Goal: Download file/media

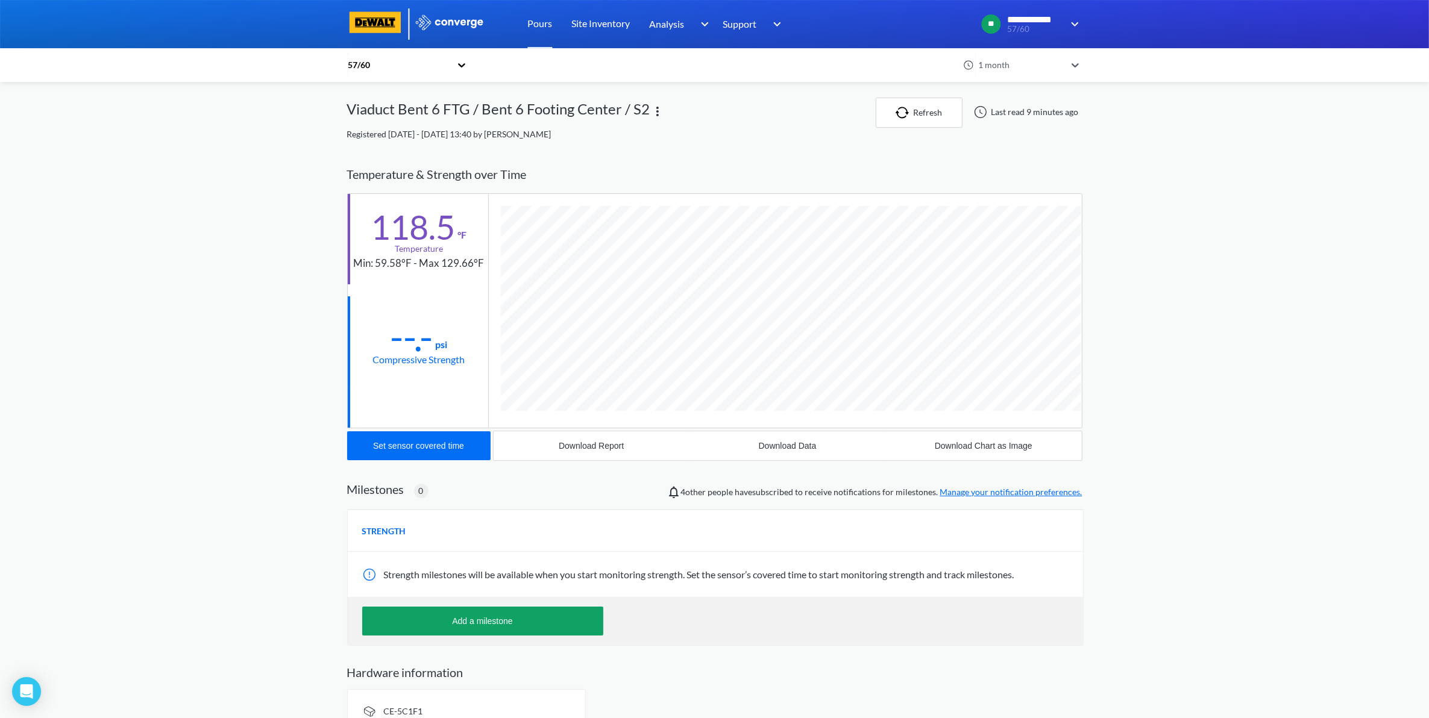
scroll to position [637, 735]
click at [465, 67] on icon at bounding box center [461, 65] width 12 height 12
drag, startPoint x: 419, startPoint y: 64, endPoint x: 410, endPoint y: 69, distance: 10.2
click at [410, 69] on div "57/60" at bounding box center [399, 64] width 104 height 13
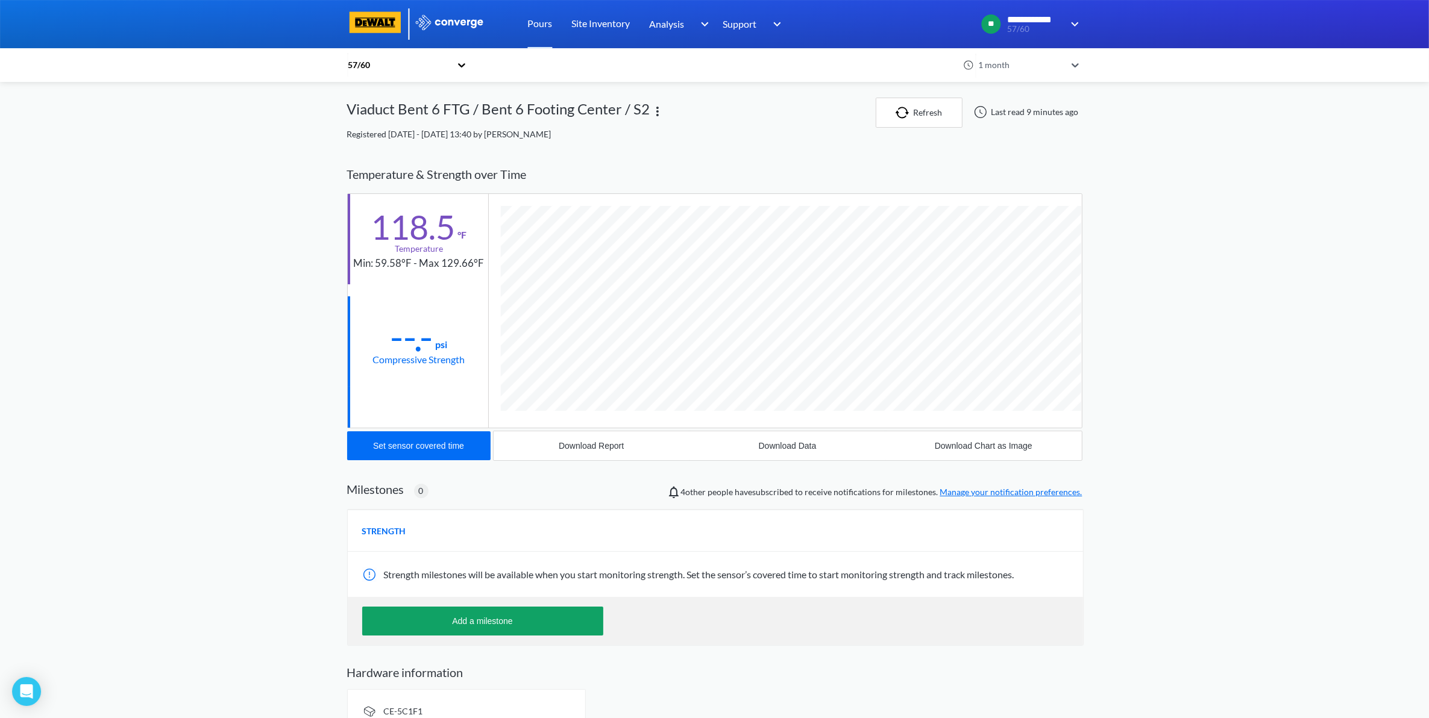
click at [425, 71] on div "57/60" at bounding box center [399, 64] width 104 height 13
click at [615, 20] on link "Site Inventory" at bounding box center [601, 24] width 58 height 48
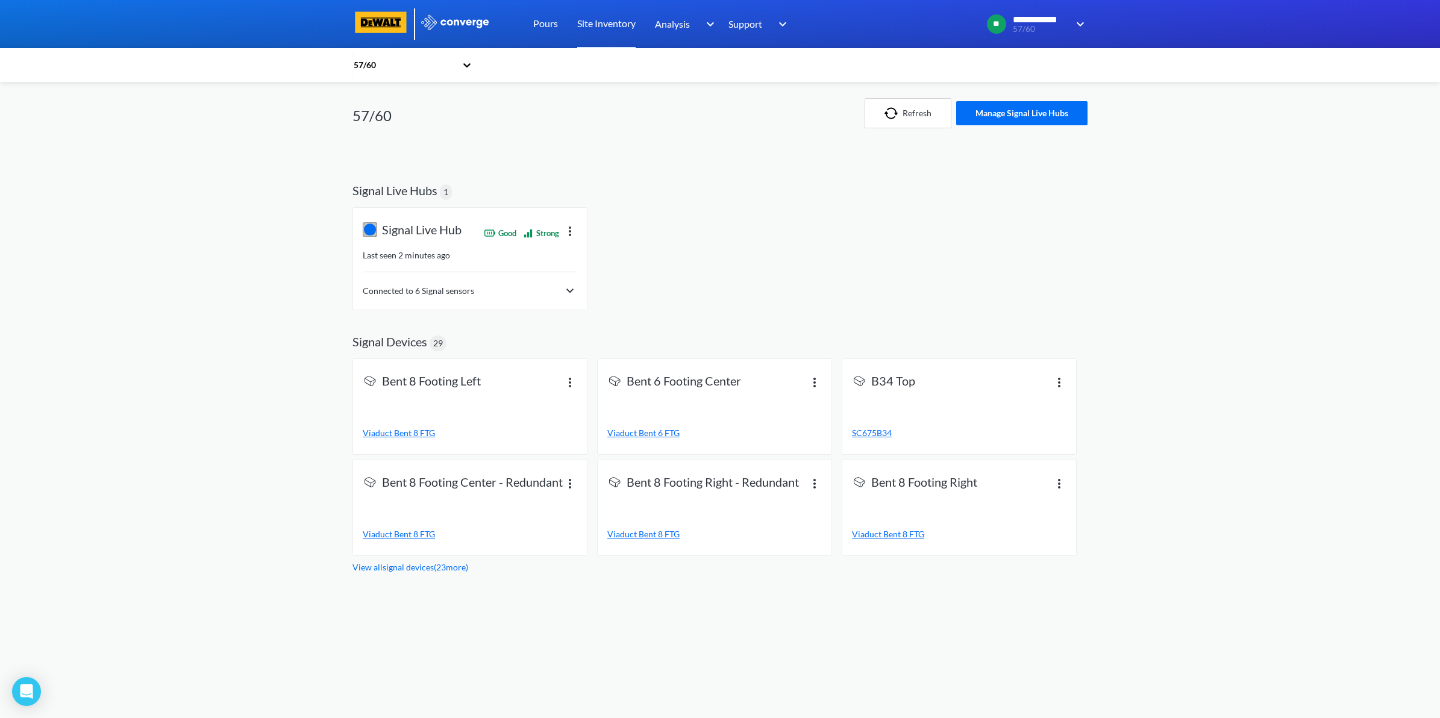
click at [572, 292] on img at bounding box center [570, 291] width 14 height 14
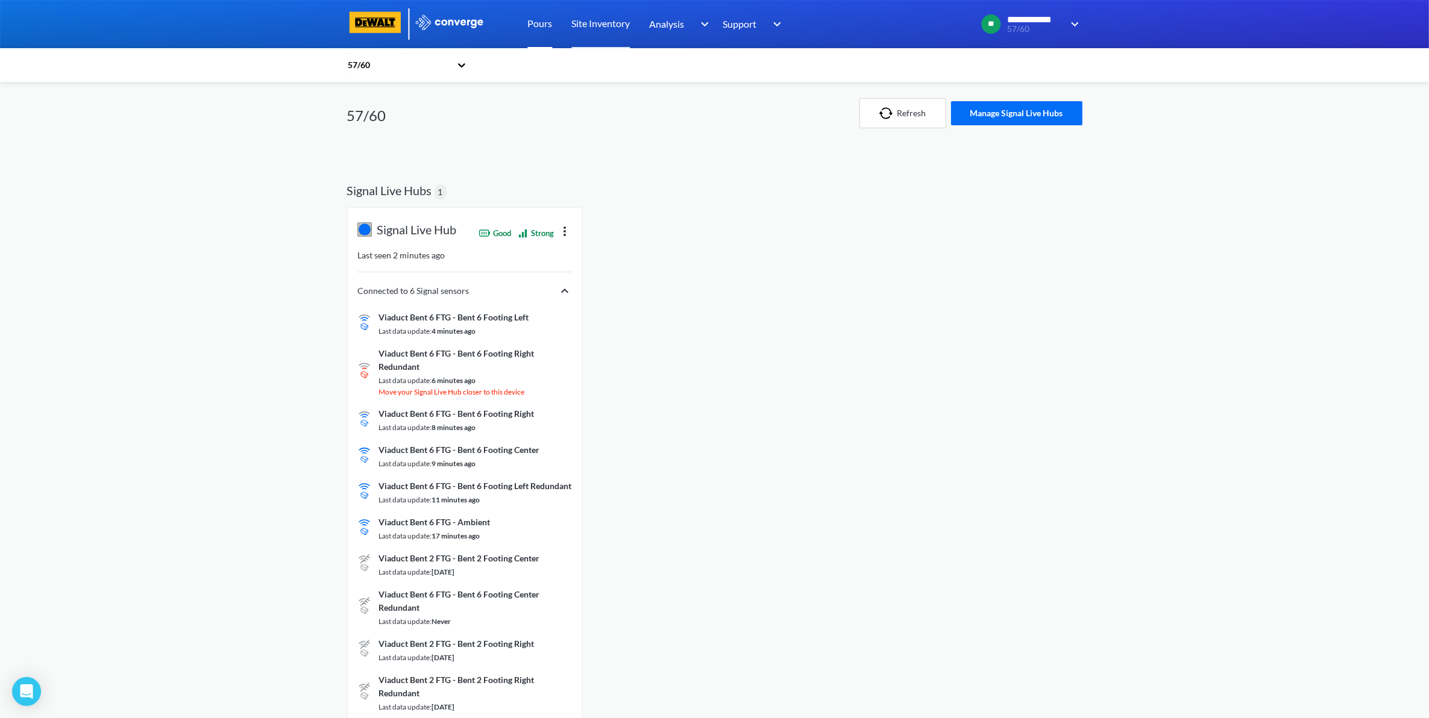
click at [542, 21] on link "Pours" at bounding box center [540, 24] width 25 height 48
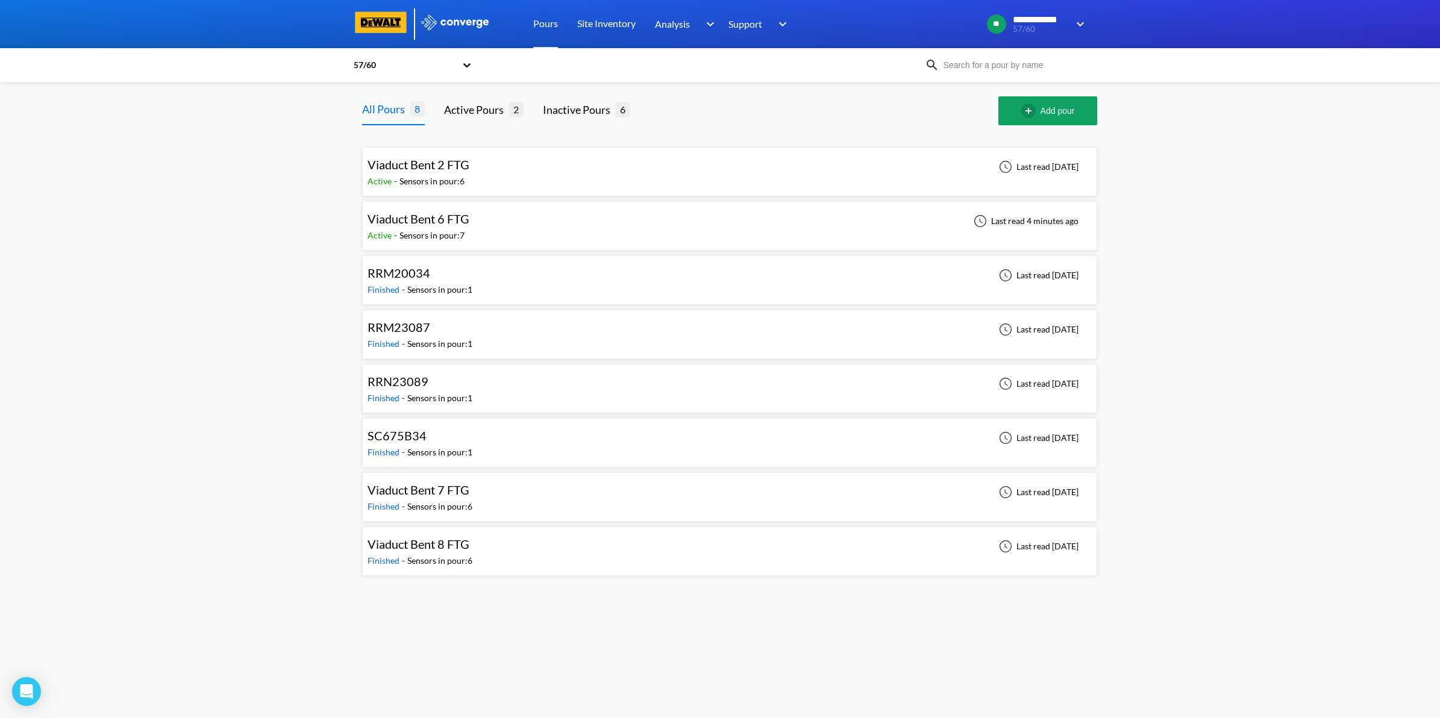
click at [675, 226] on div "Viaduct Bent 6 FTG Active - Sensors in pour: 7 Last read 4 minutes ago" at bounding box center [730, 226] width 724 height 39
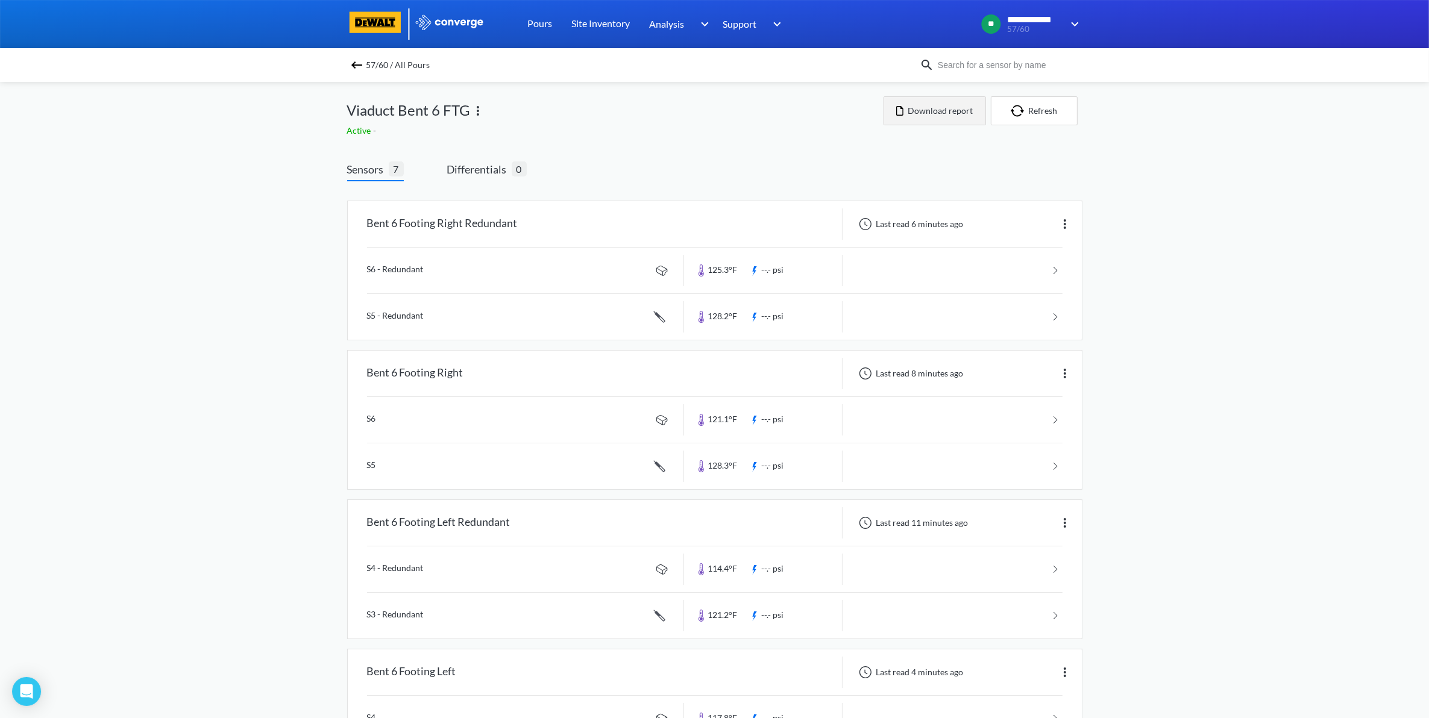
click at [941, 121] on button "Download report" at bounding box center [934, 110] width 102 height 29
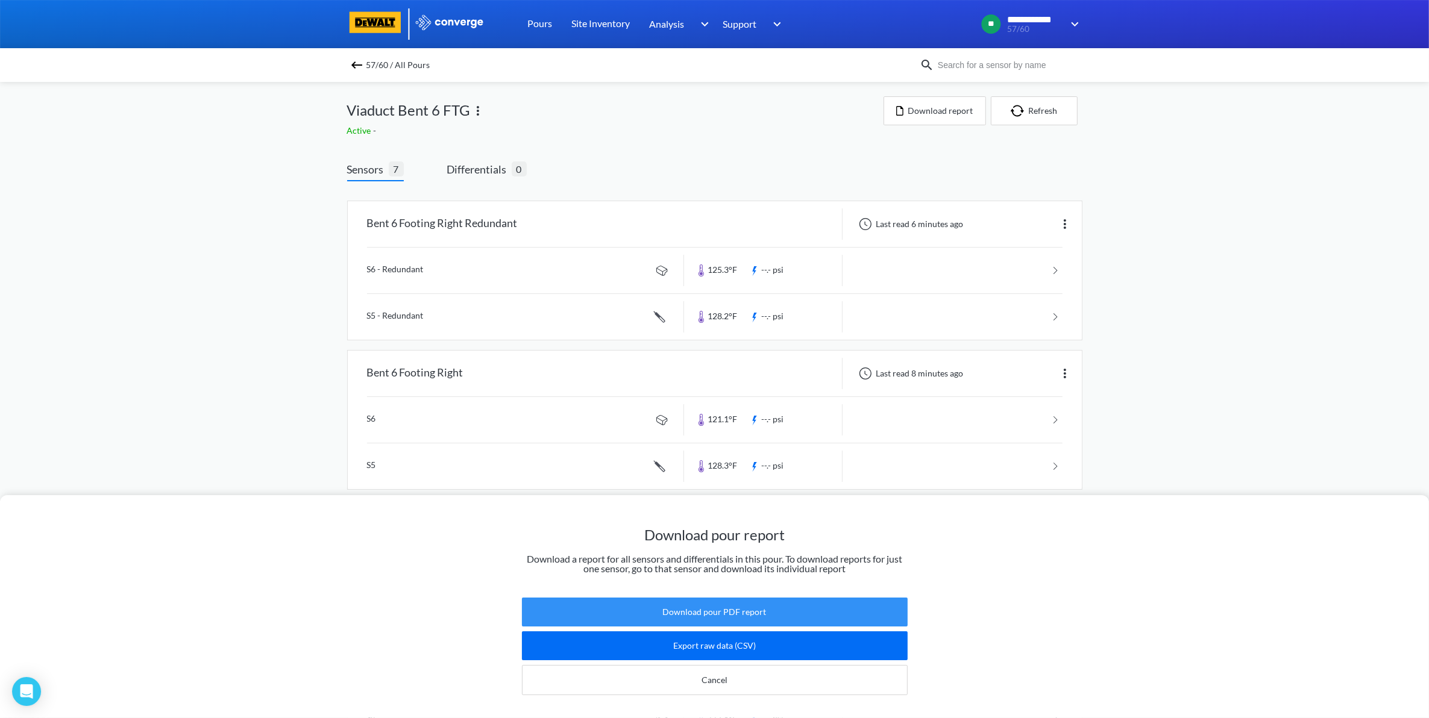
click at [830, 604] on button "Download pour PDF report" at bounding box center [715, 612] width 386 height 29
click at [928, 663] on div "Download pour report Download a report for all sensors and differentials in thi…" at bounding box center [714, 606] width 1429 height 223
click at [697, 598] on button "Download pour PDF report" at bounding box center [715, 612] width 386 height 29
click at [1270, 413] on div "Download pour report Download a report for all sensors and differentials in thi…" at bounding box center [714, 359] width 1429 height 718
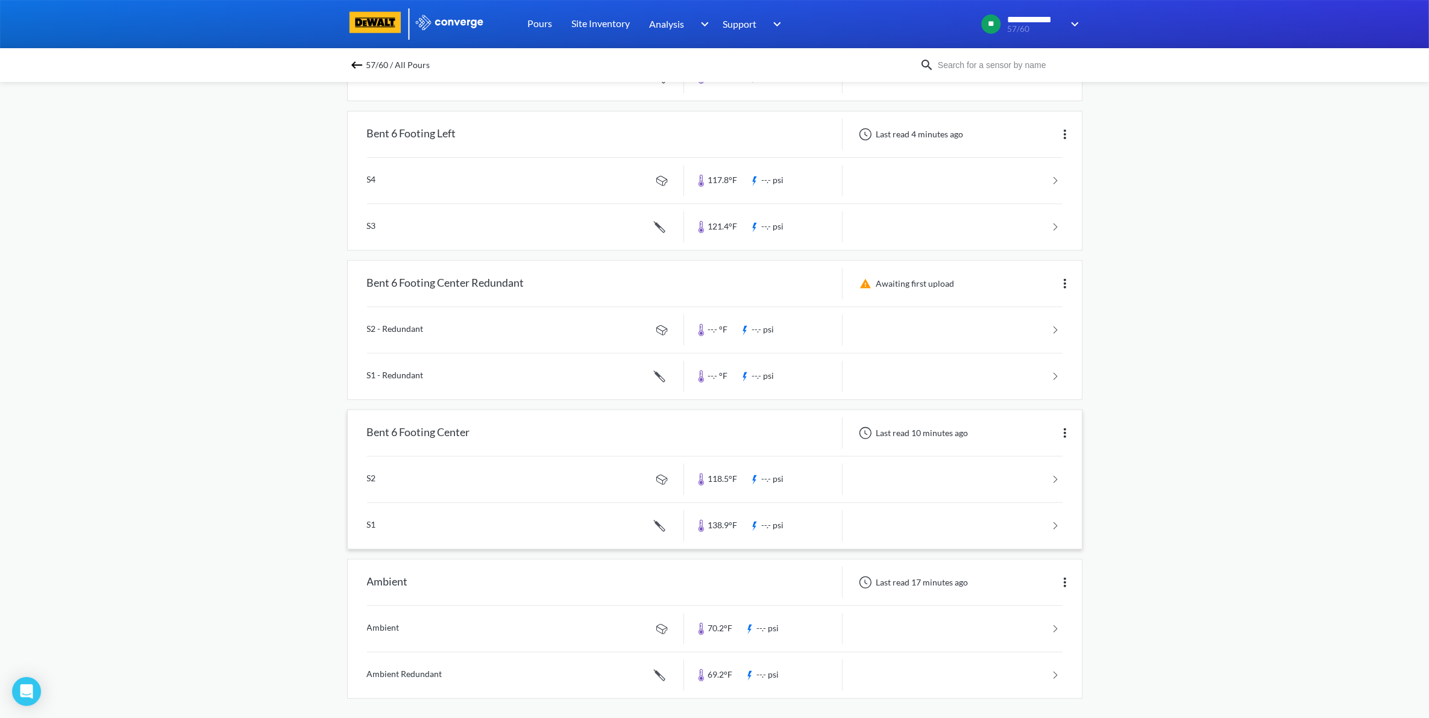
scroll to position [546, 0]
click at [1057, 622] on link at bounding box center [714, 624] width 695 height 46
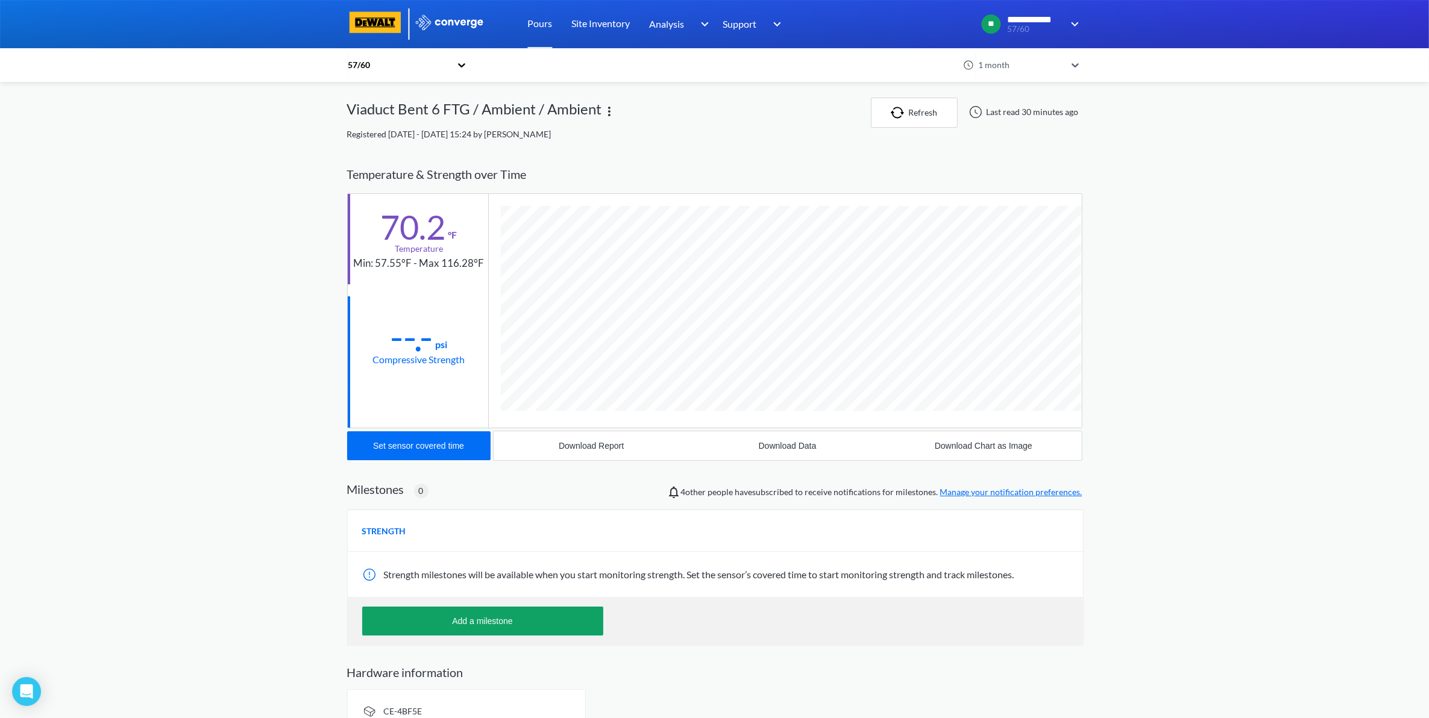
scroll to position [637, 735]
click at [790, 443] on div "Download Data" at bounding box center [788, 446] width 58 height 10
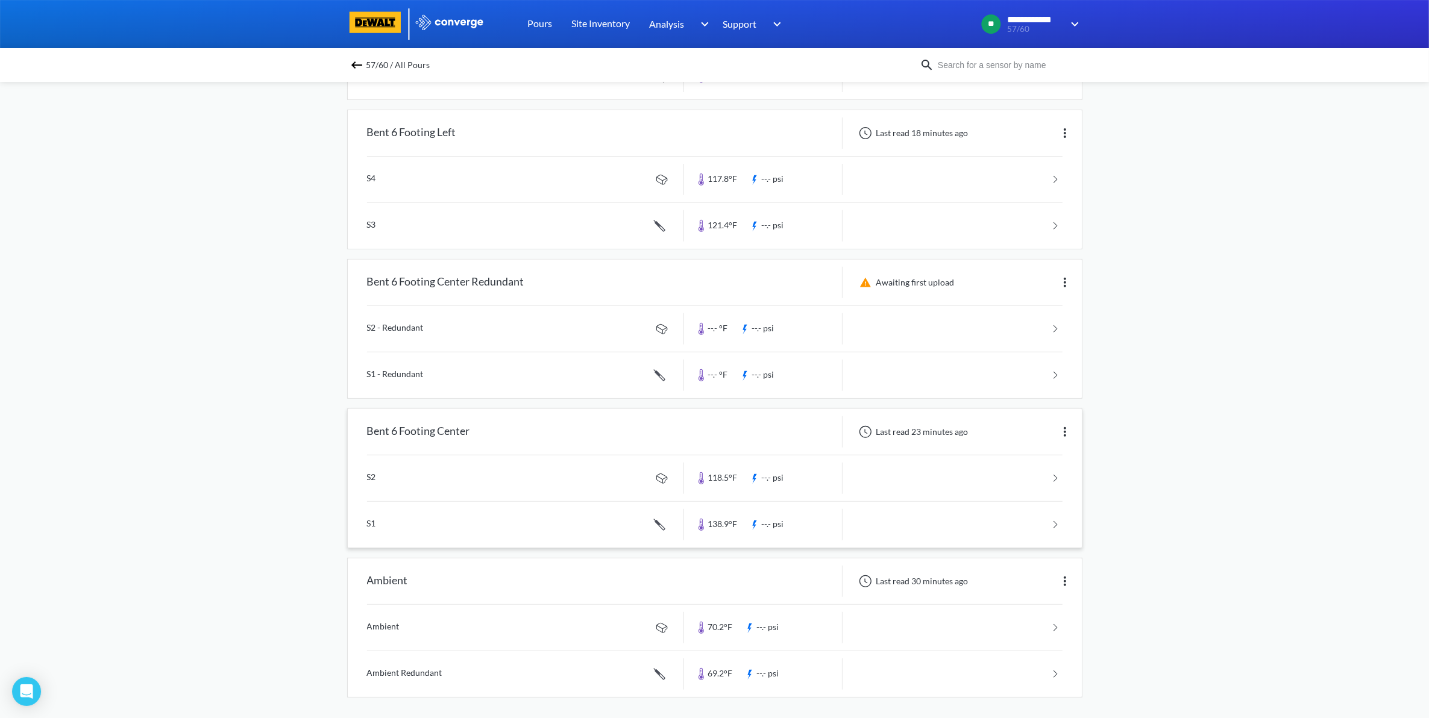
scroll to position [546, 0]
click at [995, 519] on link at bounding box center [714, 521] width 695 height 46
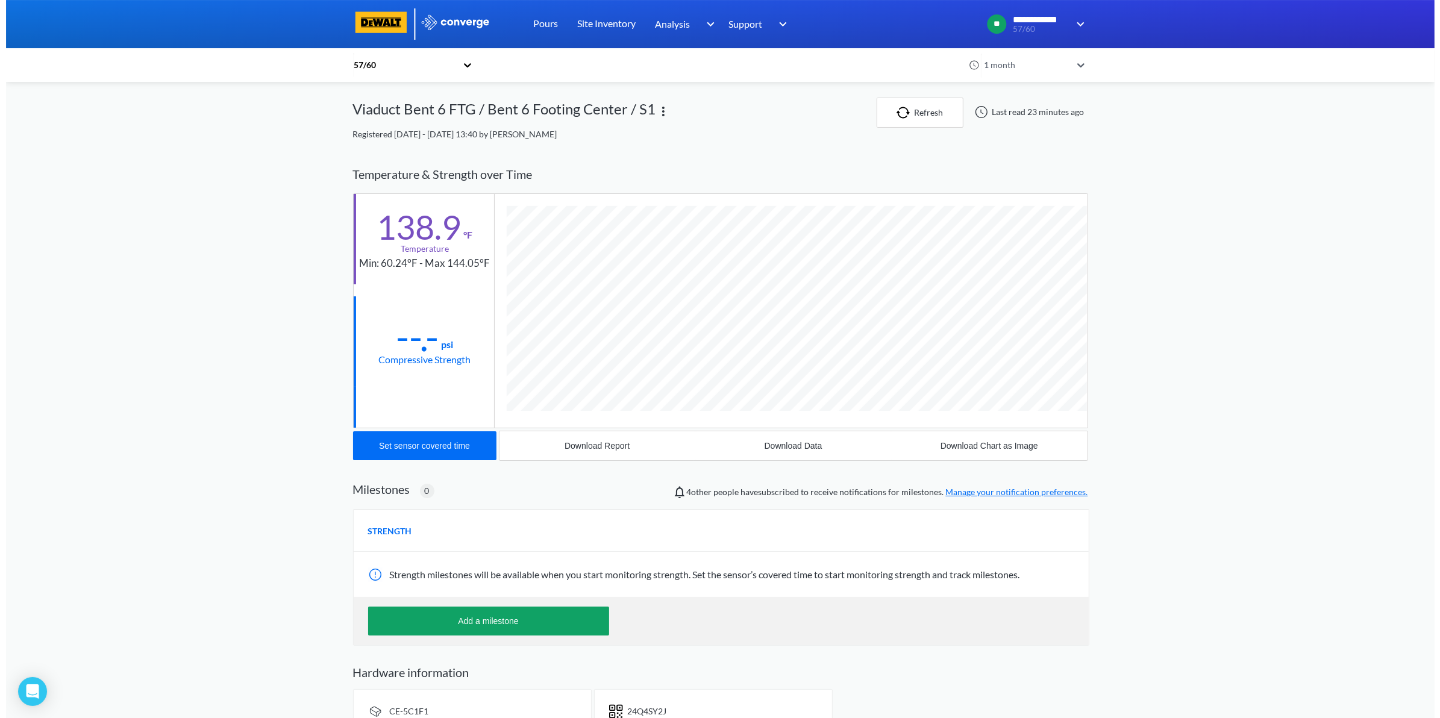
scroll to position [660, 735]
click at [781, 439] on button "Download Data" at bounding box center [787, 445] width 196 height 29
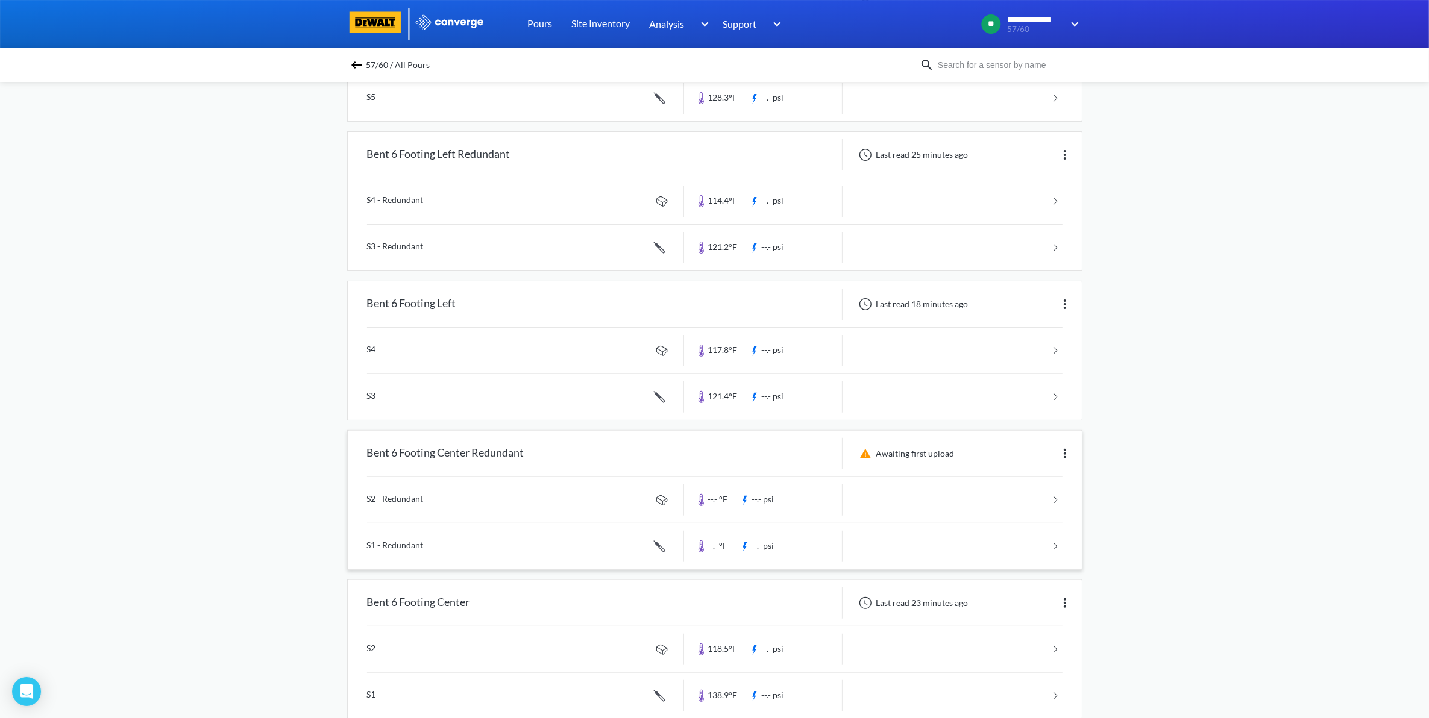
scroll to position [546, 0]
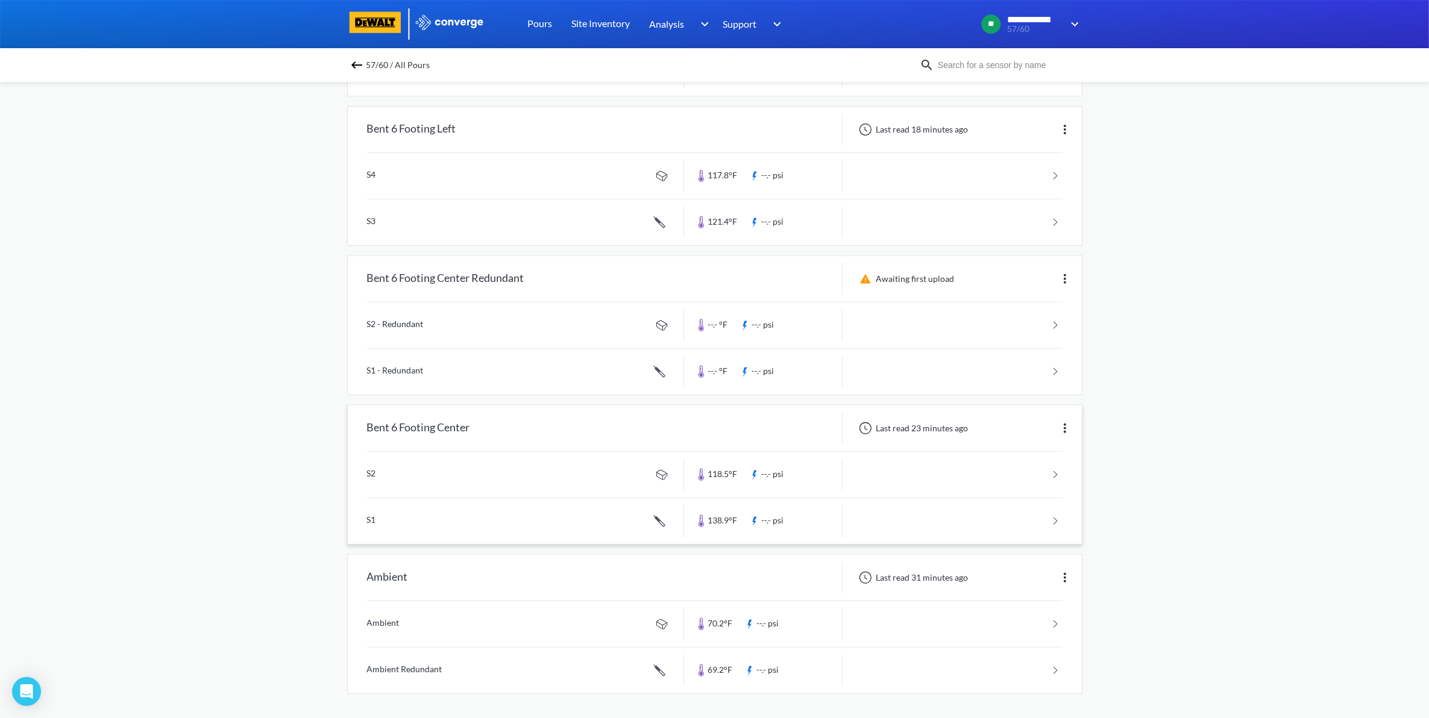
click at [1031, 479] on link at bounding box center [714, 475] width 695 height 46
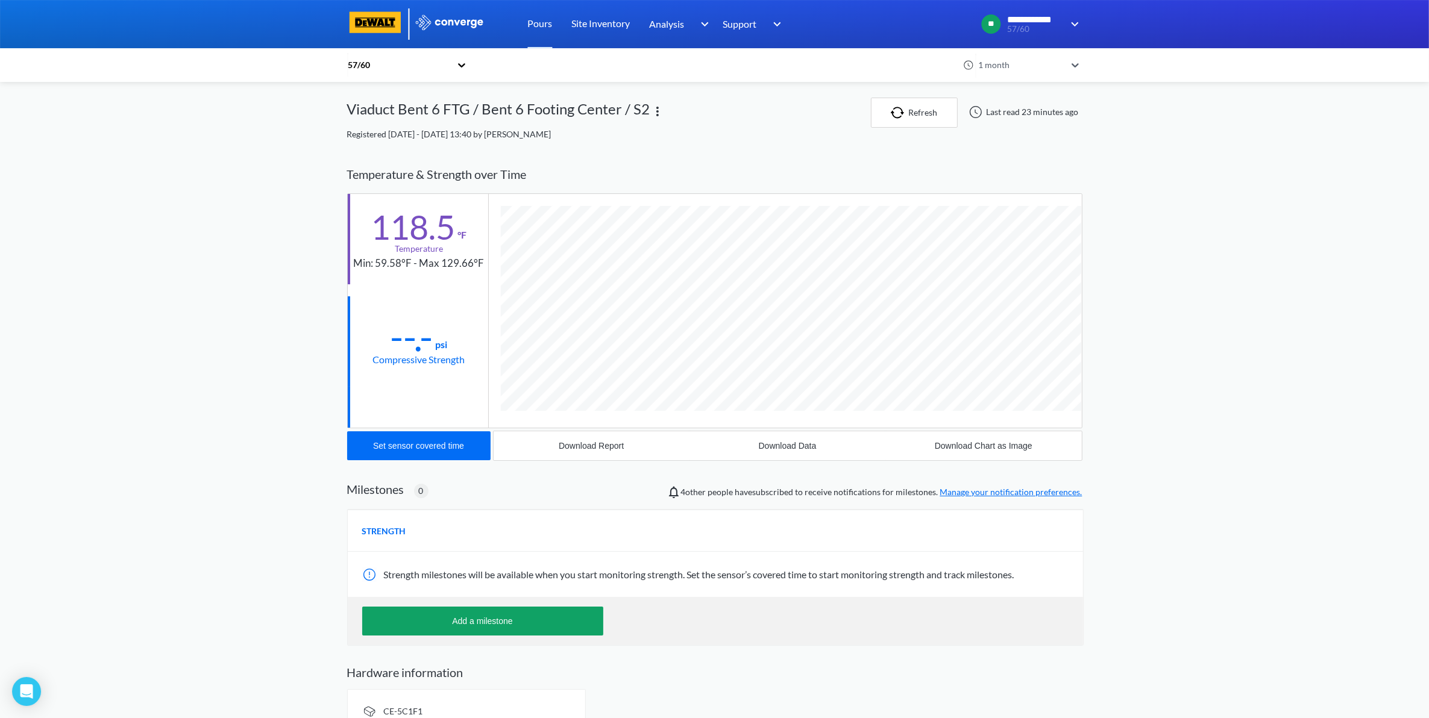
scroll to position [637, 735]
click at [769, 445] on div "Download Data" at bounding box center [788, 446] width 58 height 10
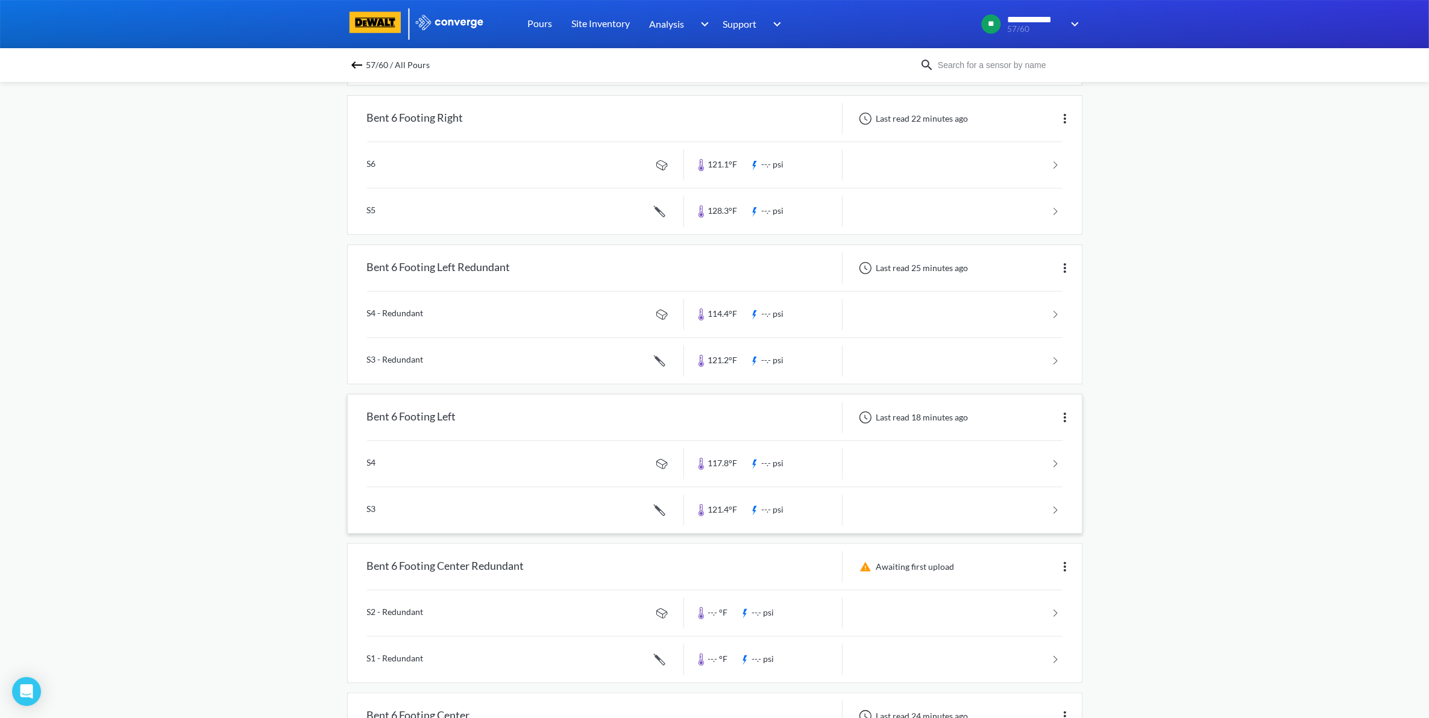
scroll to position [301, 0]
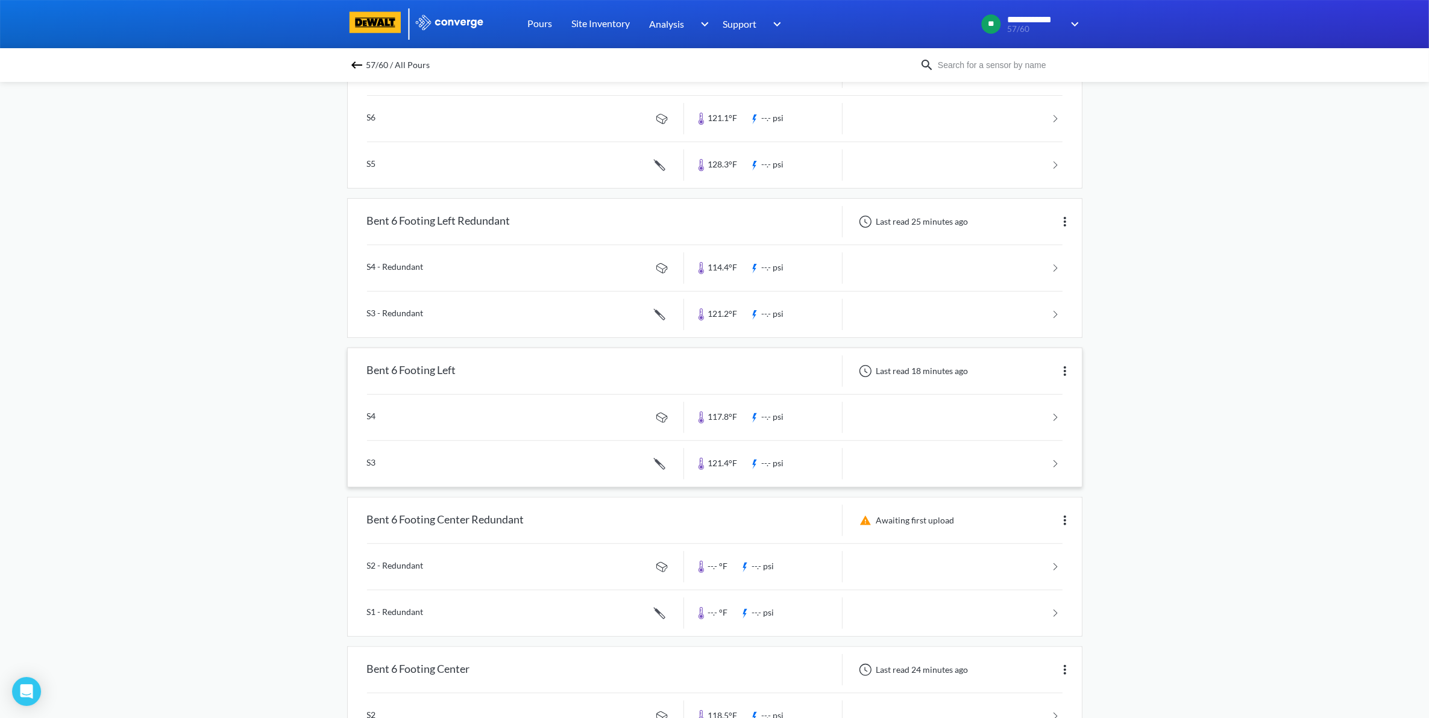
click at [912, 455] on link at bounding box center [714, 464] width 695 height 46
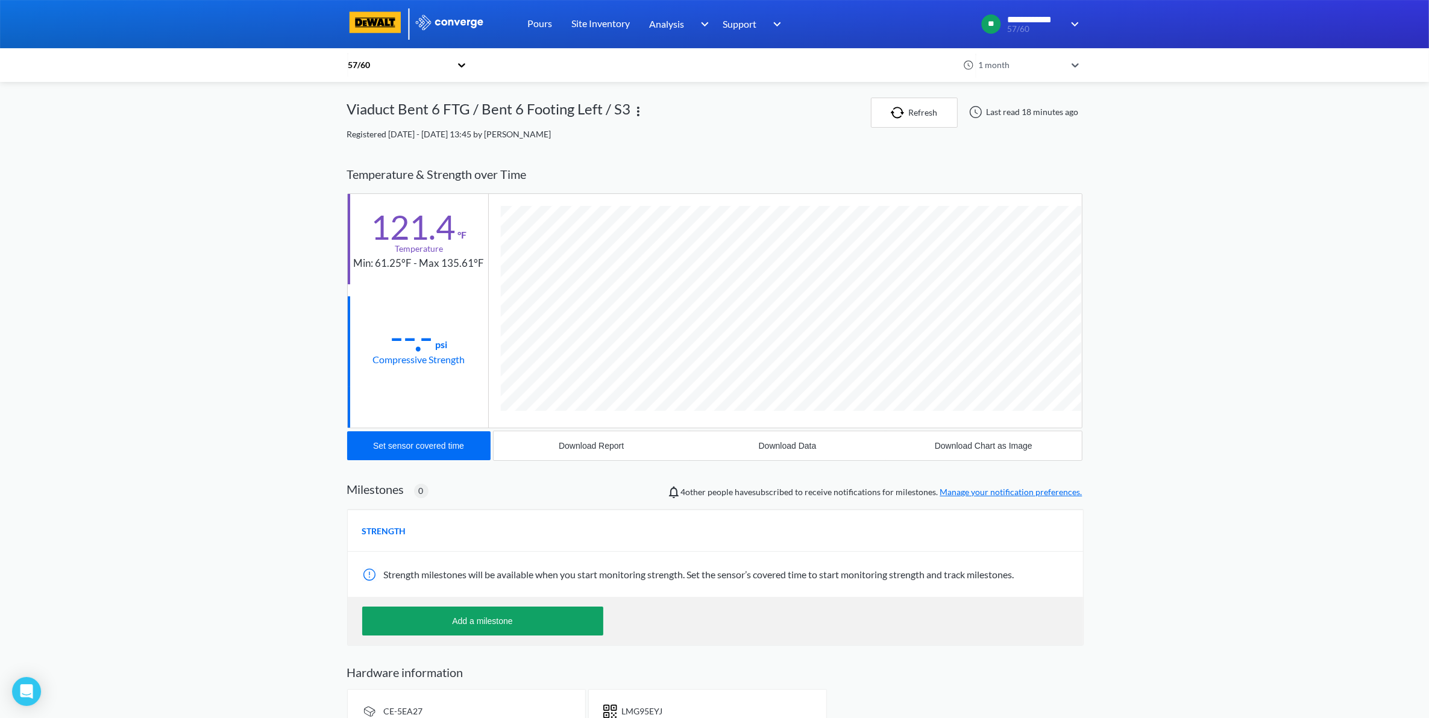
scroll to position [660, 735]
click at [778, 458] on button "Download Data" at bounding box center [787, 445] width 196 height 29
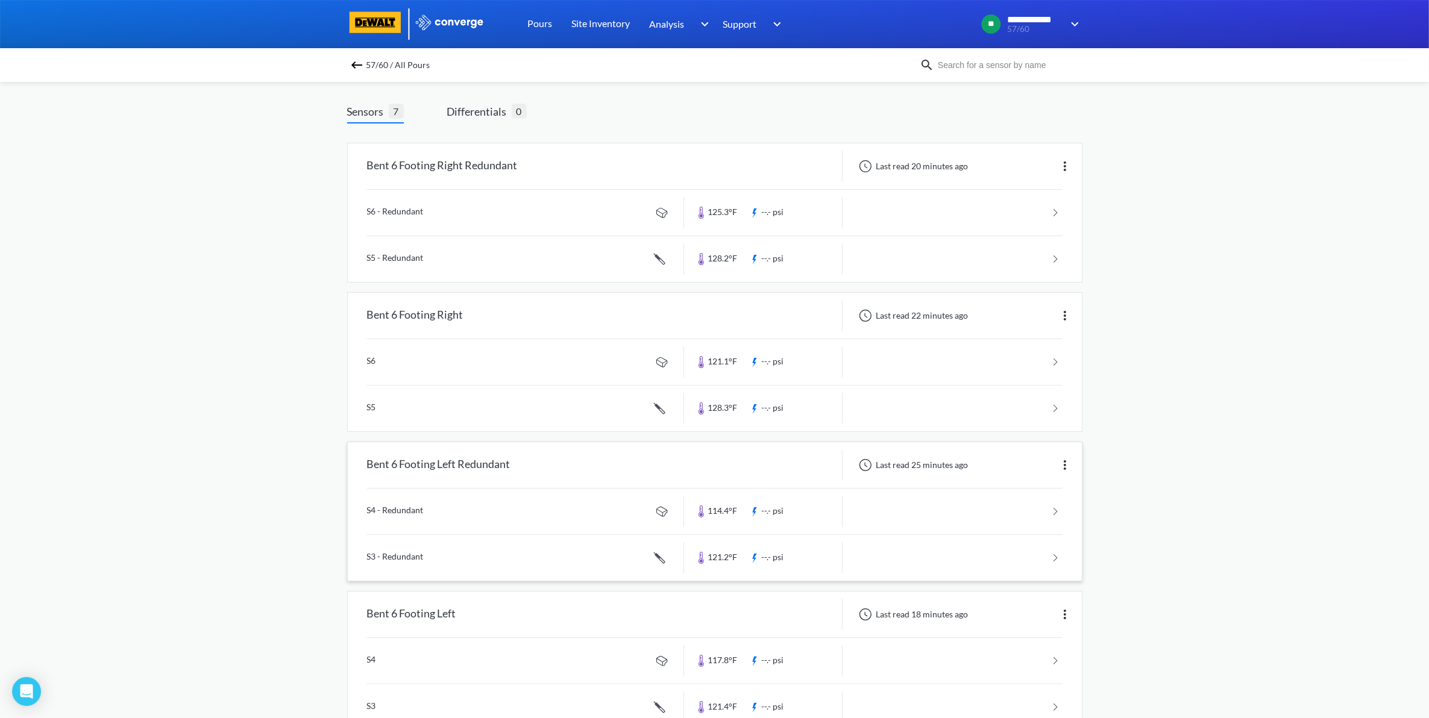
scroll to position [301, 0]
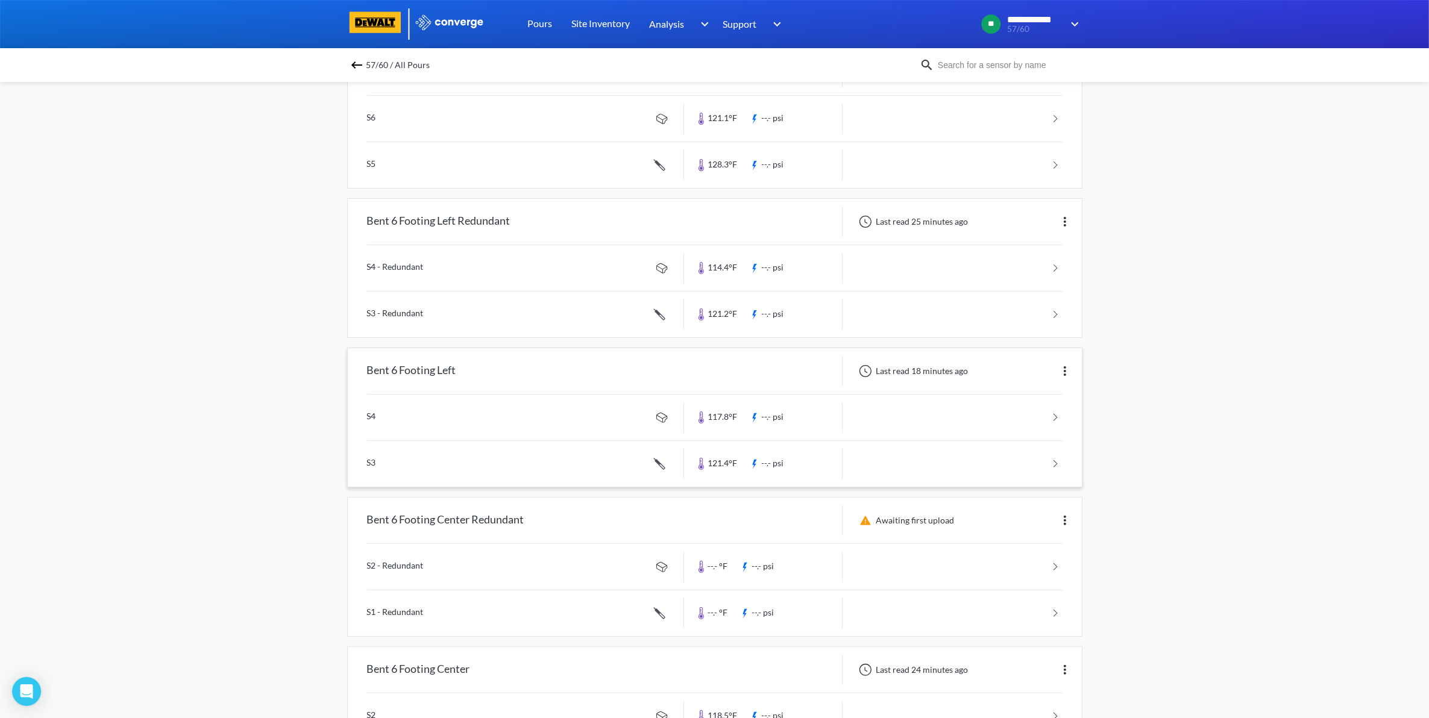
click at [950, 410] on link at bounding box center [714, 418] width 695 height 46
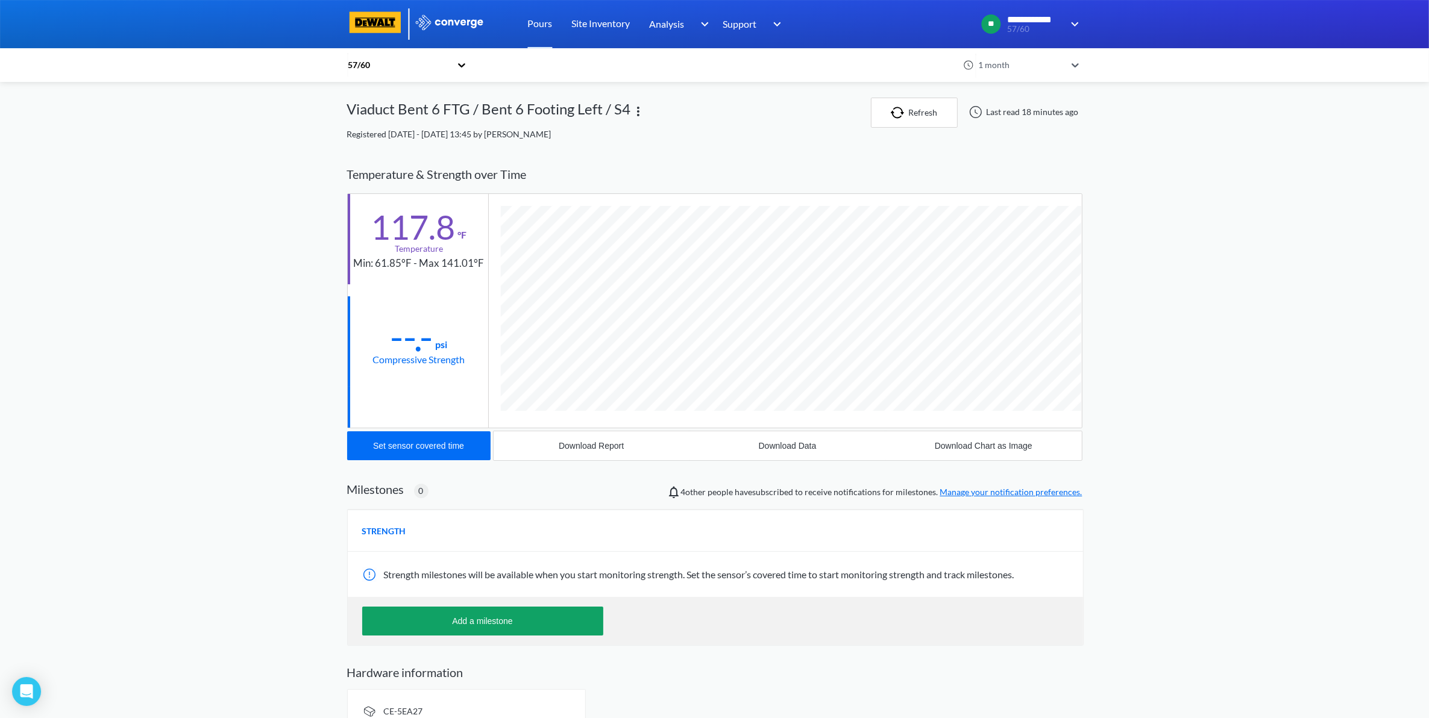
scroll to position [637, 735]
click at [796, 441] on button "Download Data" at bounding box center [787, 445] width 196 height 29
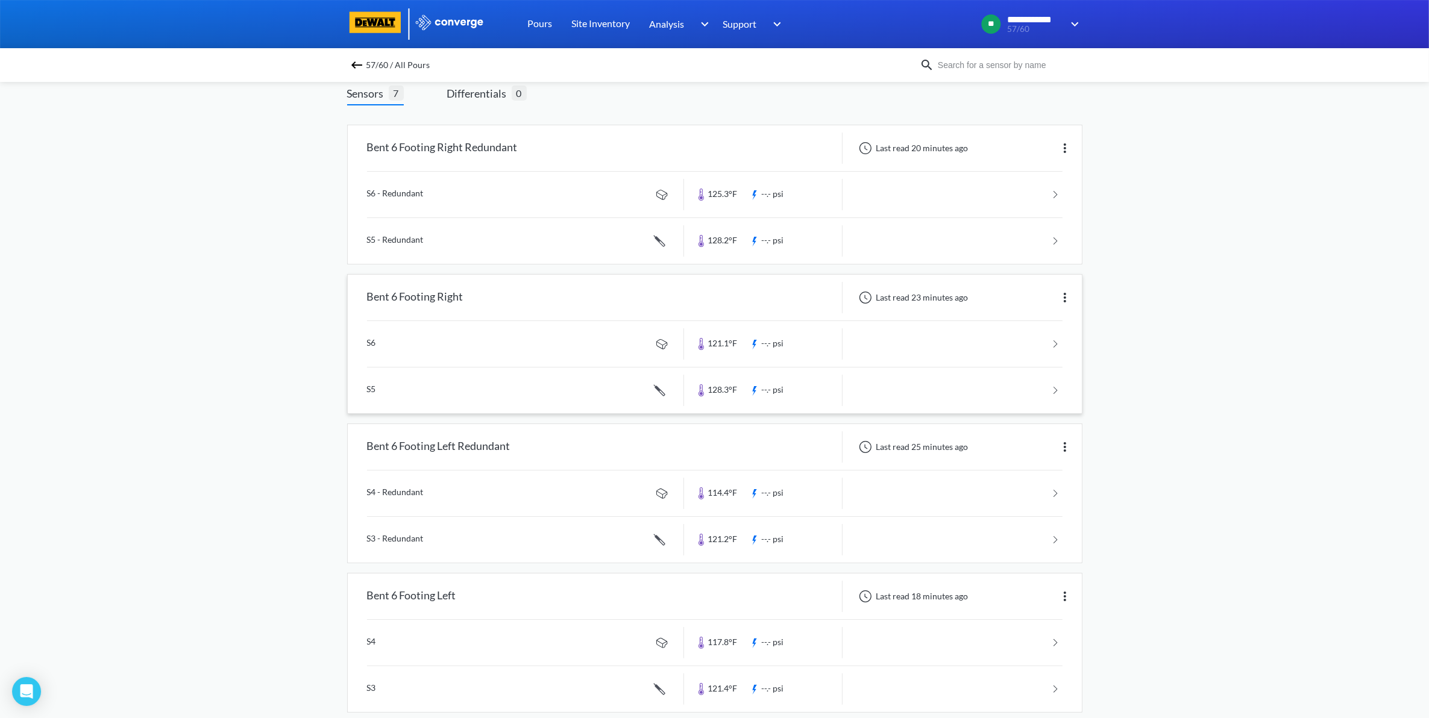
scroll to position [75, 0]
click at [1045, 384] on link at bounding box center [714, 391] width 695 height 46
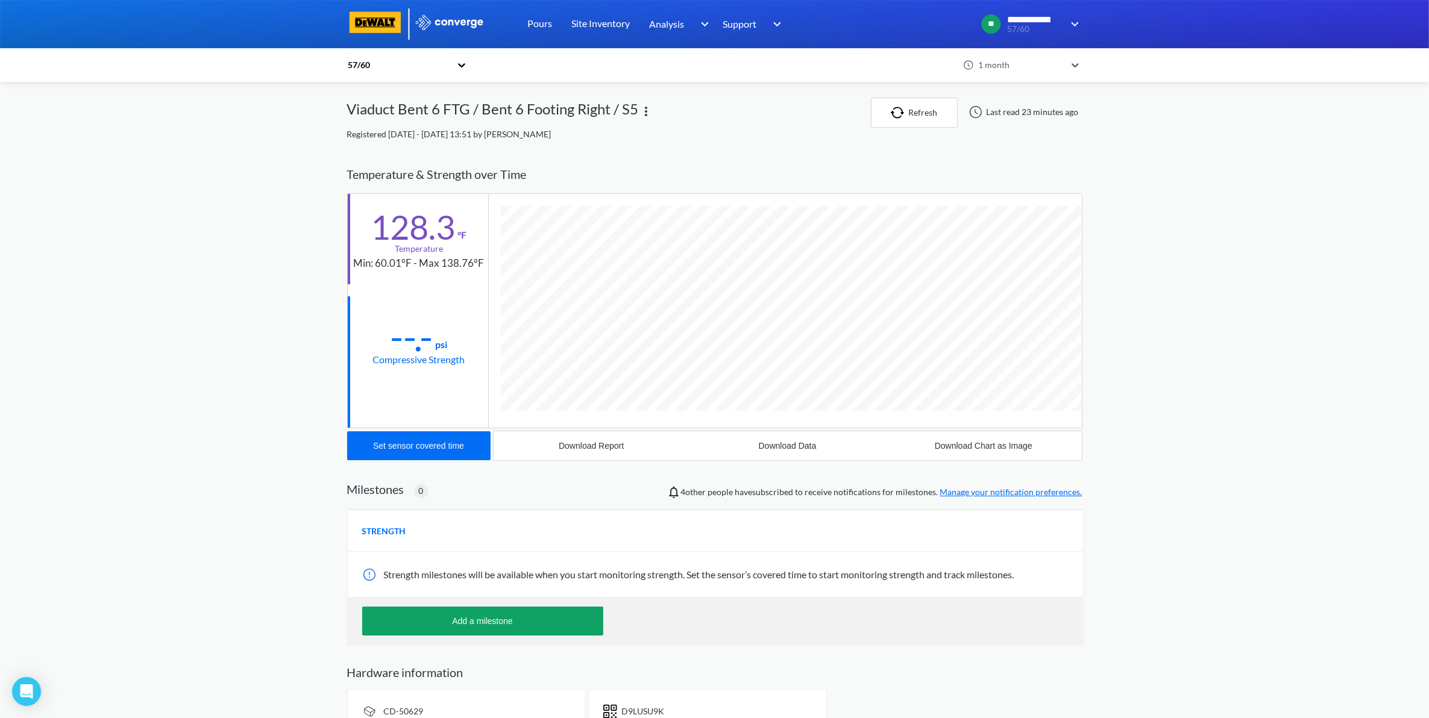
scroll to position [660, 735]
click at [771, 434] on button "Download Data" at bounding box center [787, 445] width 196 height 29
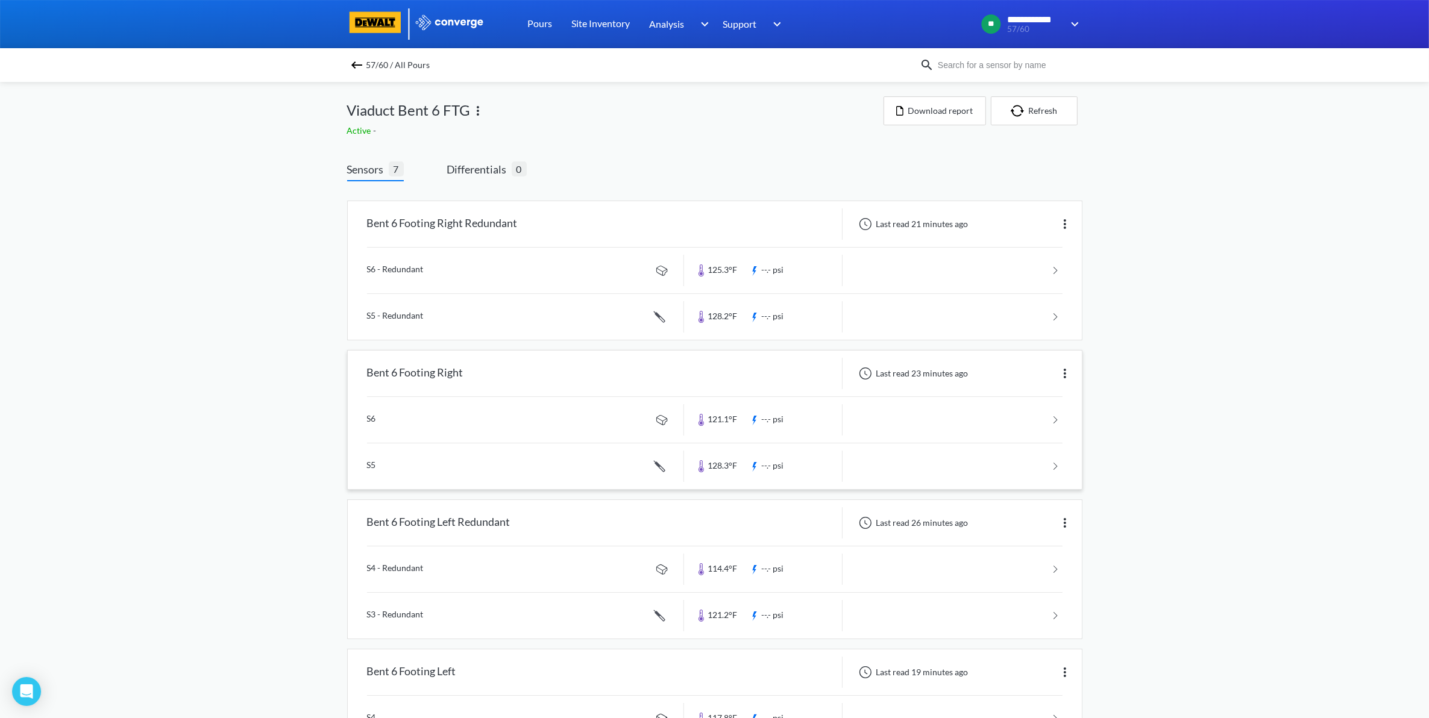
click at [1003, 416] on link at bounding box center [714, 420] width 695 height 46
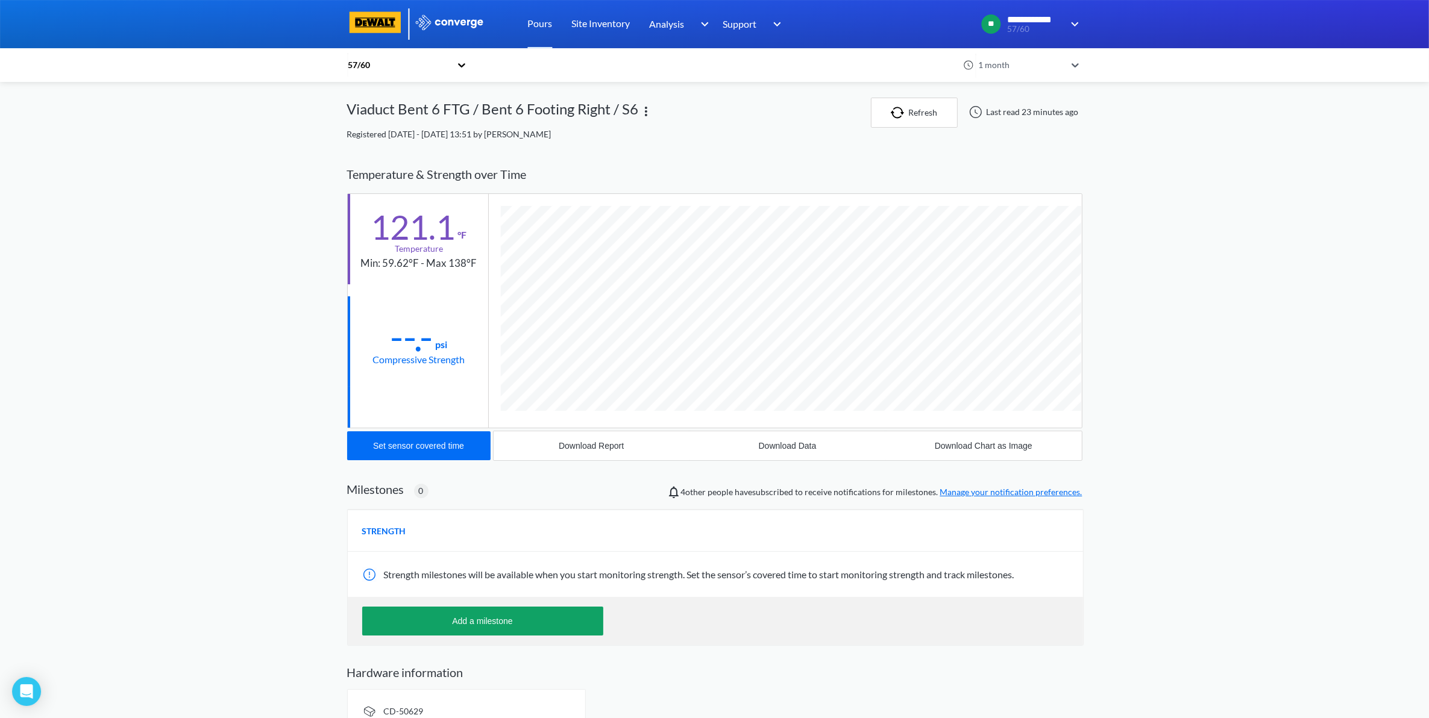
scroll to position [637, 735]
click at [780, 459] on button "Download Data" at bounding box center [787, 445] width 196 height 29
click at [1175, 323] on div "**********" at bounding box center [714, 371] width 1429 height 743
click at [413, 65] on div "57/60" at bounding box center [399, 64] width 104 height 13
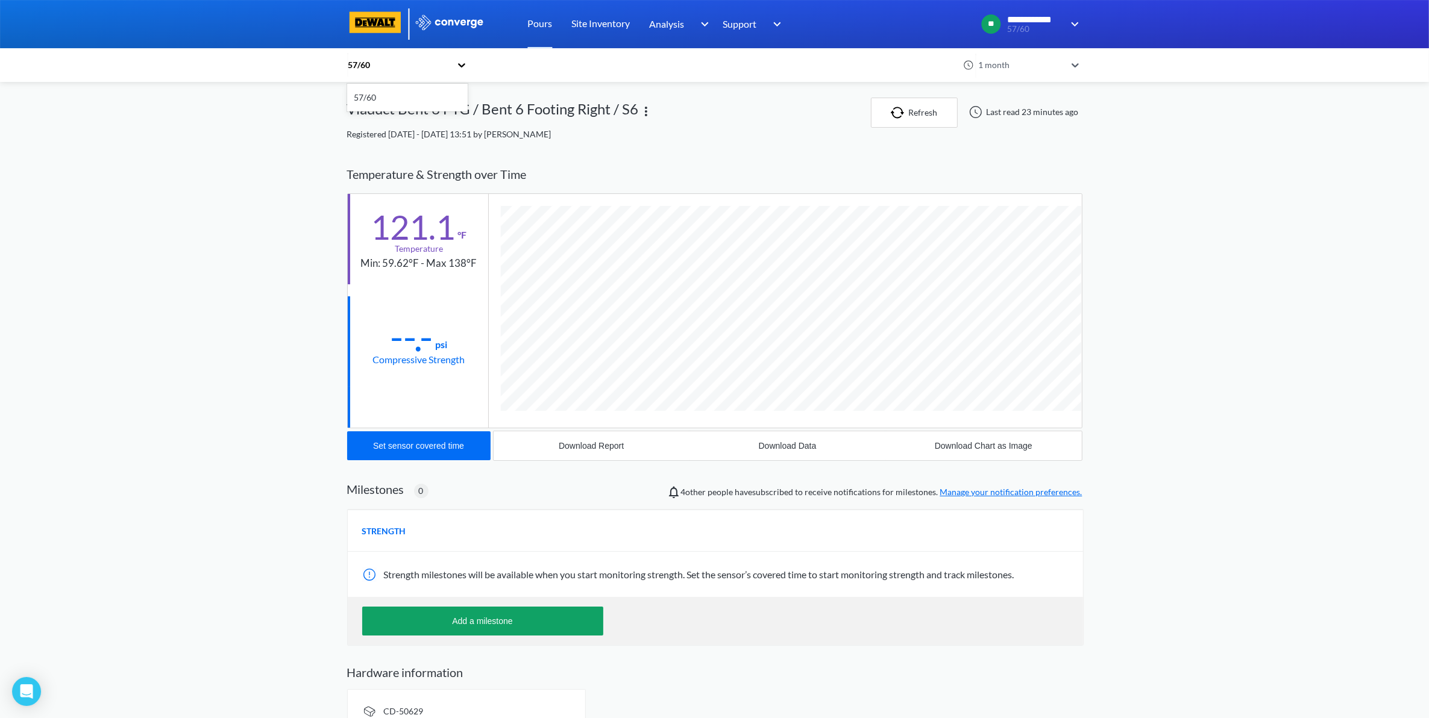
click at [360, 98] on div "57/60" at bounding box center [407, 97] width 120 height 23
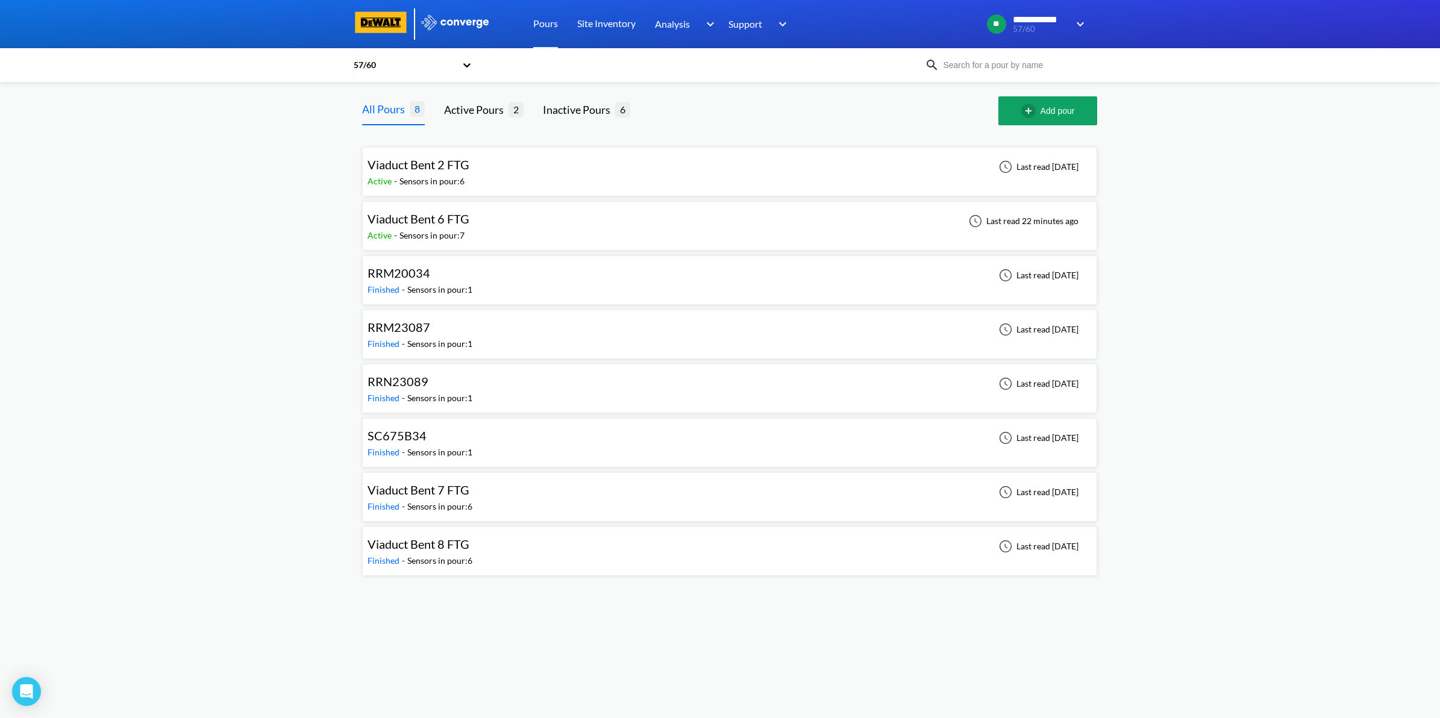
click at [654, 220] on div "Viaduct Bent 6 FTG Active - Sensors in pour: 7 Last read 22 minutes ago" at bounding box center [730, 226] width 724 height 39
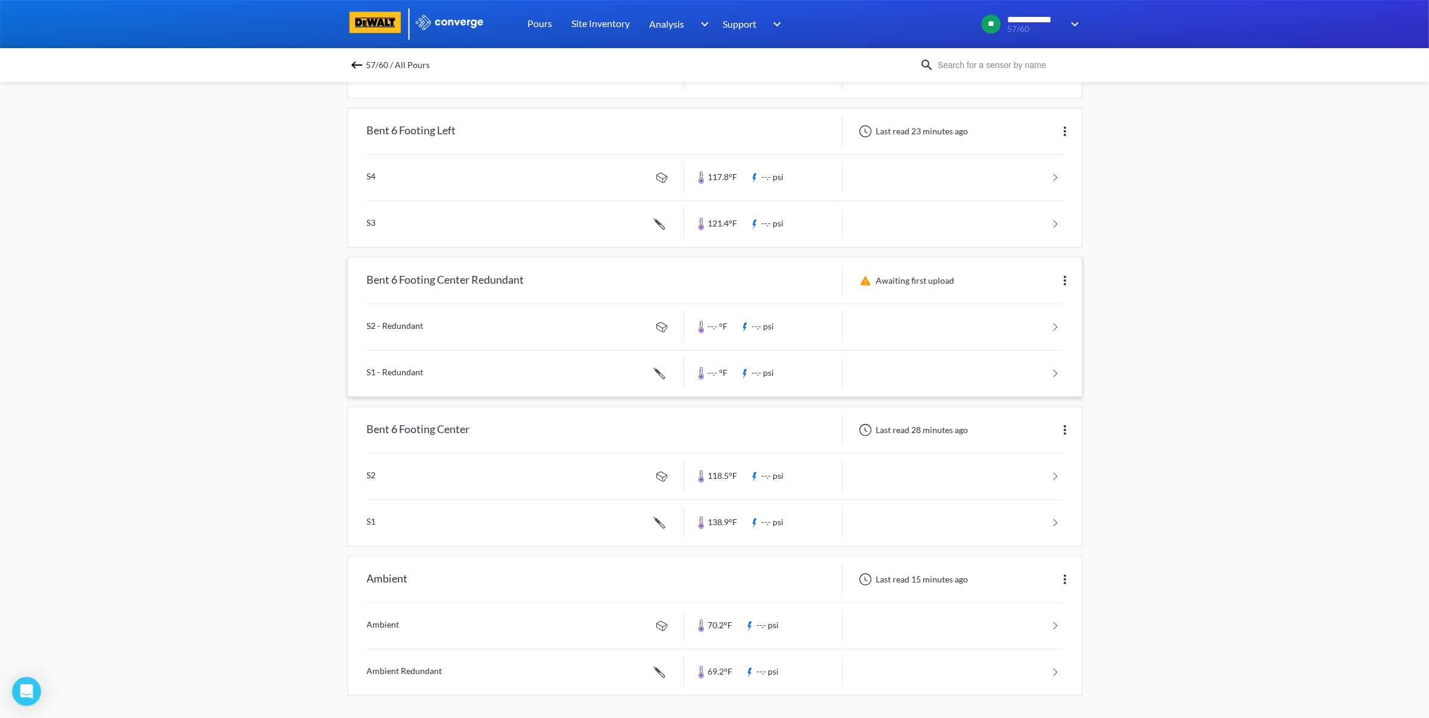
scroll to position [546, 0]
